Goal: Task Accomplishment & Management: Manage account settings

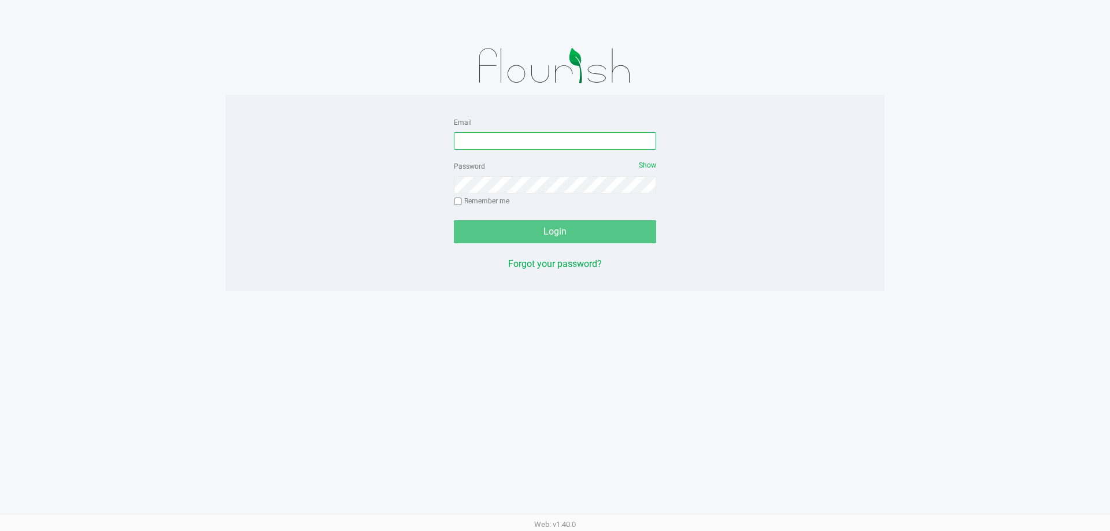
click at [500, 140] on input "Email" at bounding box center [555, 140] width 202 height 17
type input "[EMAIL_ADDRESS][DOMAIN_NAME]"
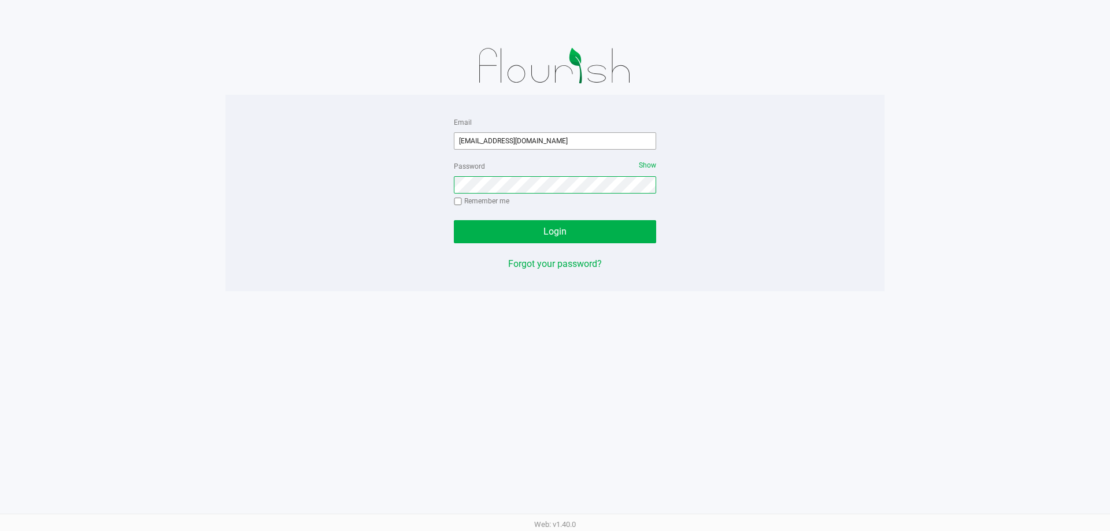
click at [454, 220] on button "Login" at bounding box center [555, 231] width 202 height 23
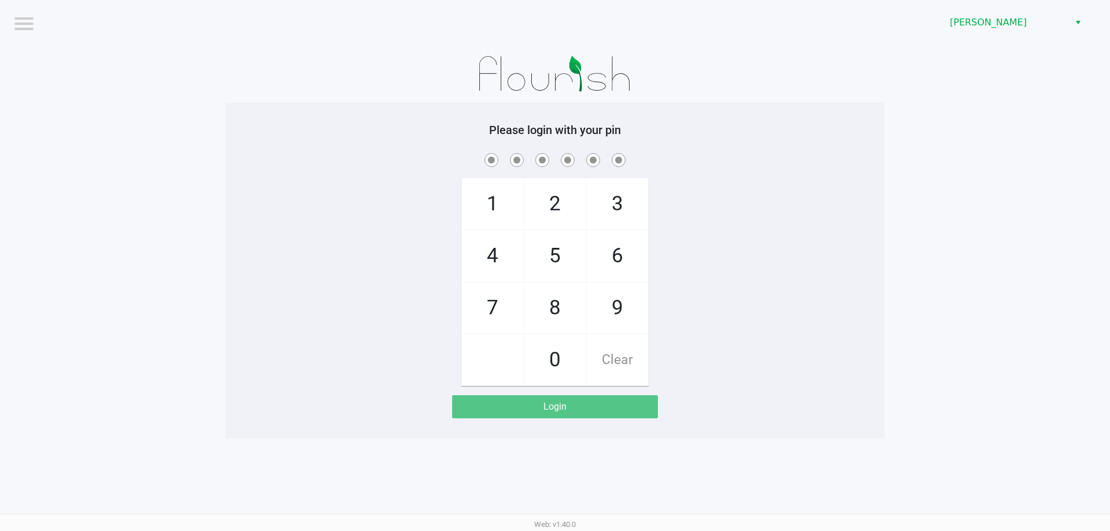
click at [388, 222] on div "1 4 7 2 5 8 0 3 6 9 Clear" at bounding box center [554, 268] width 659 height 235
click at [1056, 34] on div "[PERSON_NAME]" at bounding box center [836, 22] width 546 height 45
click at [1055, 29] on span "[PERSON_NAME]" at bounding box center [1006, 23] width 113 height 14
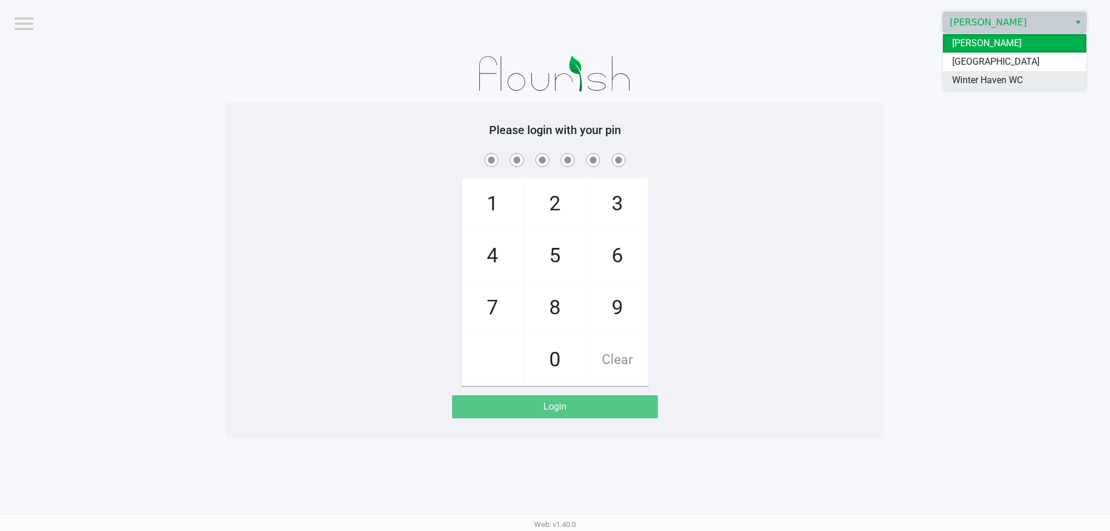
click at [1030, 81] on li "Winter Haven WC" at bounding box center [1014, 80] width 143 height 18
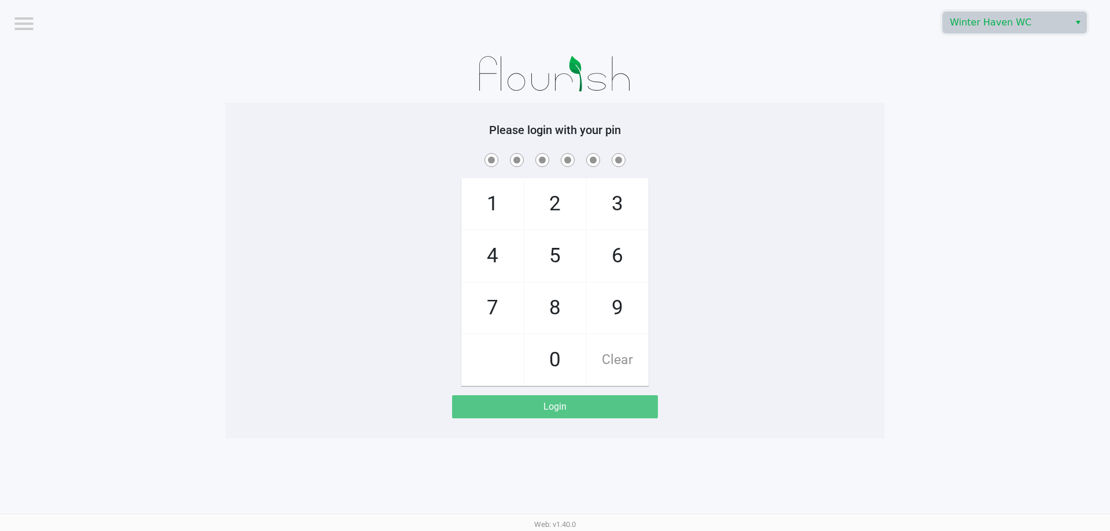
click at [932, 223] on app-pos-login-wrapper "Logout [GEOGRAPHIC_DATA] WC Please login with your pin 1 4 7 2 5 8 0 3 6 9 Clea…" at bounding box center [555, 219] width 1110 height 439
